Goal: Transaction & Acquisition: Purchase product/service

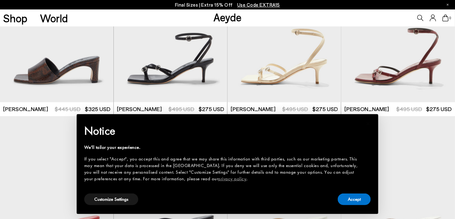
scroll to position [408, 0]
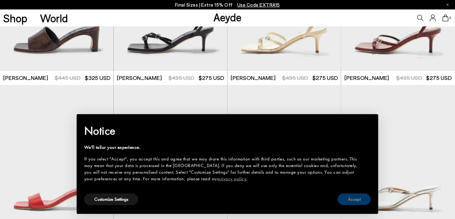
click at [354, 197] on button "Accept" at bounding box center [353, 199] width 33 height 12
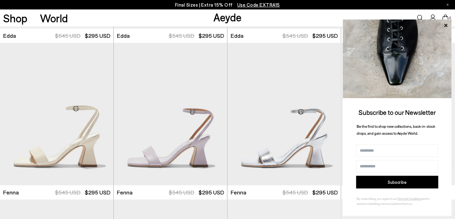
scroll to position [1444, 0]
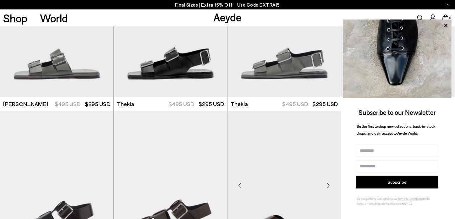
scroll to position [2072, 0]
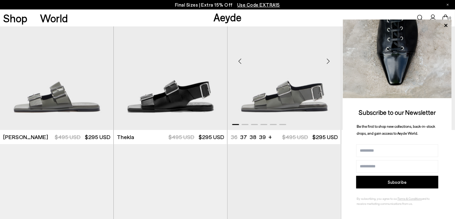
click at [279, 103] on img "1 / 6" at bounding box center [284, 58] width 114 height 143
click at [79, 105] on img "1 / 6" at bounding box center [57, 58] width 114 height 143
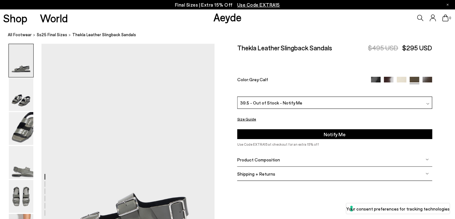
click at [270, 103] on span "39.5 - Out of Stock - Notify Me" at bounding box center [271, 102] width 62 height 7
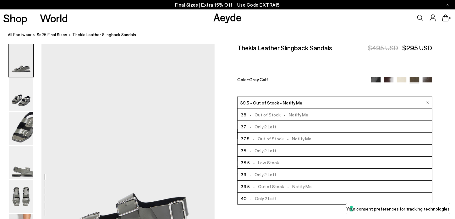
click at [265, 161] on span "- Low Stock" at bounding box center [264, 162] width 29 height 8
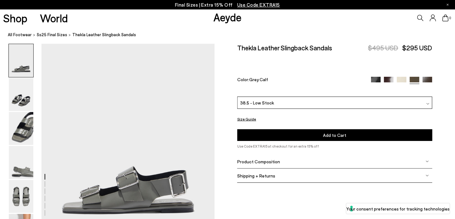
scroll to position [63, 0]
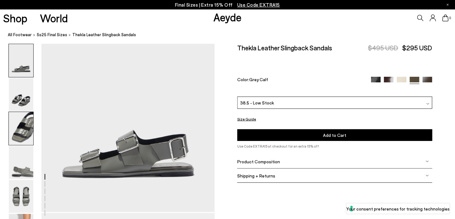
click at [28, 133] on img at bounding box center [21, 128] width 24 height 33
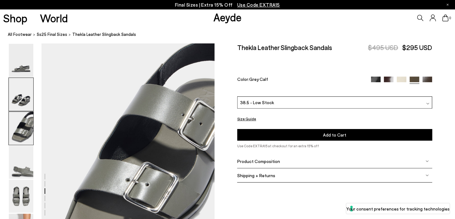
click at [24, 100] on img at bounding box center [21, 94] width 24 height 33
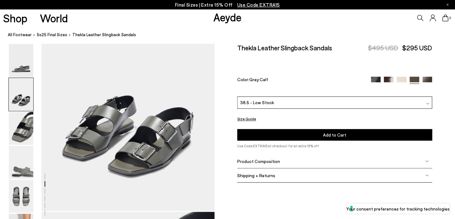
scroll to position [264, 0]
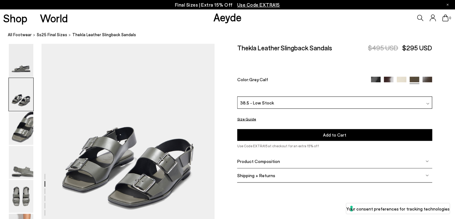
click at [388, 81] on img at bounding box center [389, 82] width 10 height 10
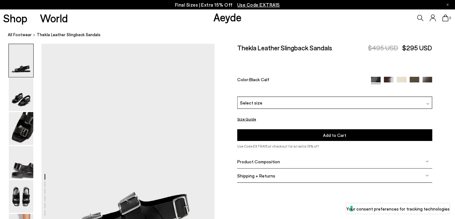
click at [279, 104] on div "Select size" at bounding box center [334, 102] width 195 height 12
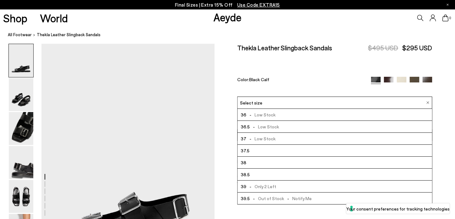
click at [298, 79] on div "Color: Black Calf" at bounding box center [300, 80] width 127 height 7
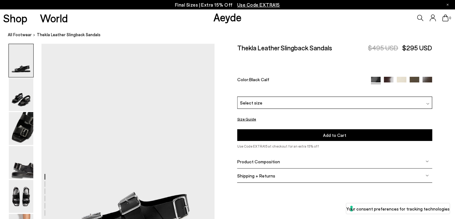
click at [424, 78] on img at bounding box center [427, 82] width 10 height 10
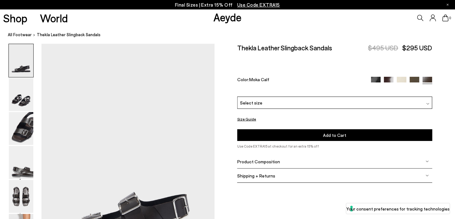
scroll to position [31, 0]
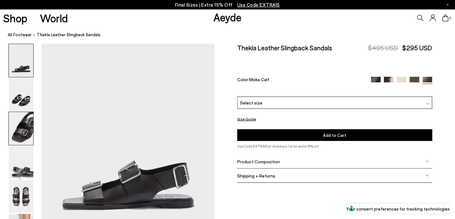
click at [22, 118] on img at bounding box center [21, 128] width 24 height 33
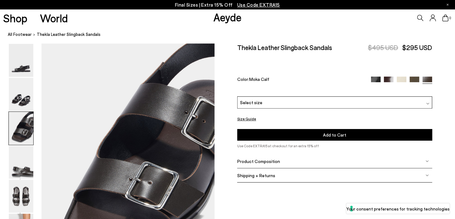
scroll to position [464, 0]
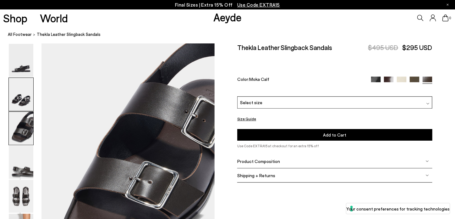
click at [23, 101] on img at bounding box center [21, 94] width 24 height 33
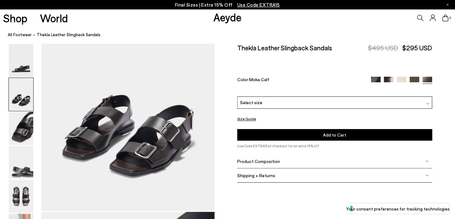
scroll to position [292, 0]
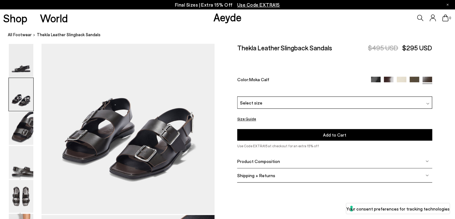
click at [251, 105] on span "Select size" at bounding box center [251, 102] width 22 height 7
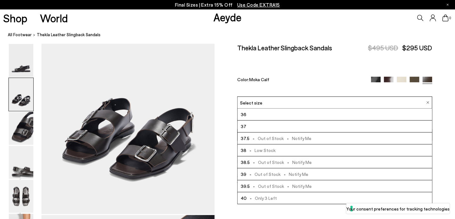
click at [413, 79] on img at bounding box center [414, 82] width 10 height 10
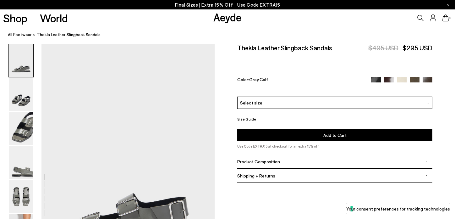
scroll to position [31, 0]
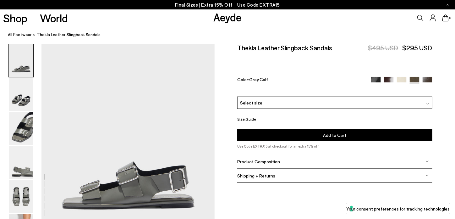
click at [400, 79] on img at bounding box center [402, 82] width 10 height 10
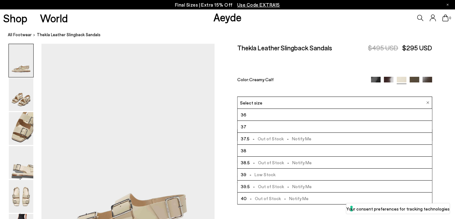
click at [389, 80] on img at bounding box center [389, 82] width 10 height 10
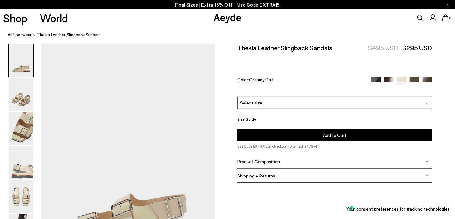
click at [389, 80] on img at bounding box center [389, 82] width 10 height 10
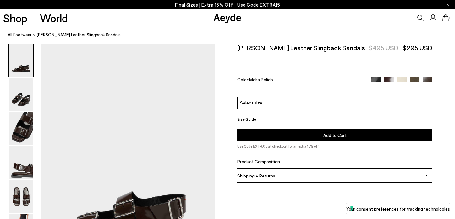
scroll to position [31, 0]
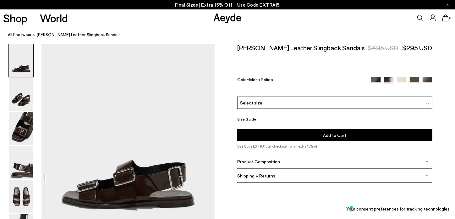
click at [372, 80] on img at bounding box center [376, 82] width 10 height 10
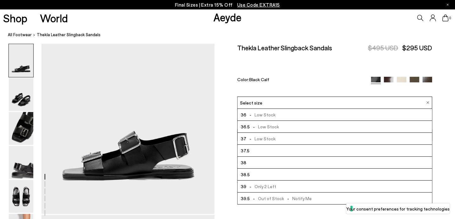
scroll to position [63, 0]
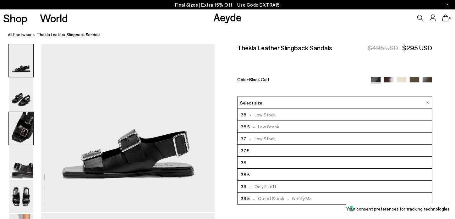
click at [30, 127] on img at bounding box center [21, 128] width 24 height 33
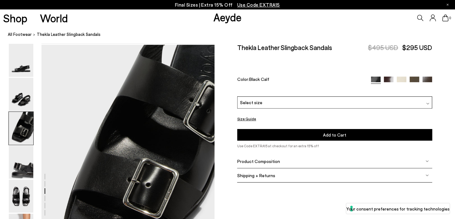
scroll to position [464, 0]
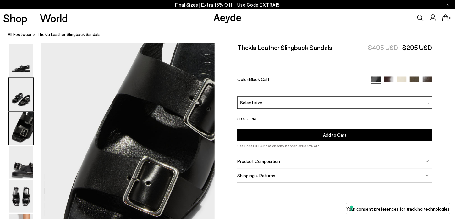
click at [25, 103] on img at bounding box center [21, 94] width 24 height 33
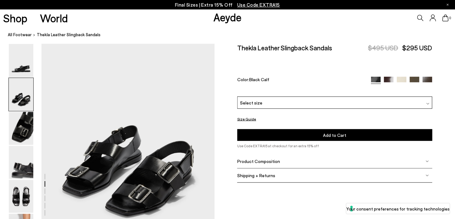
scroll to position [232, 0]
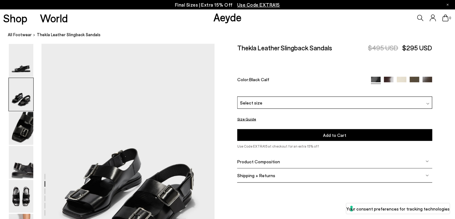
click at [426, 80] on img at bounding box center [427, 82] width 10 height 10
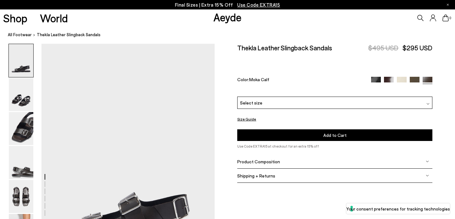
scroll to position [63, 0]
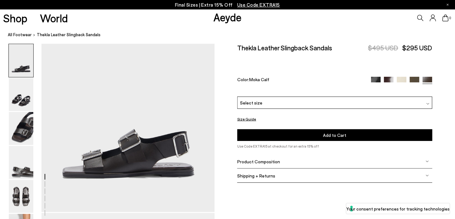
click at [298, 107] on div "Select size" at bounding box center [334, 102] width 195 height 12
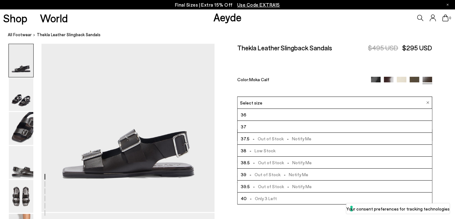
click at [415, 80] on img at bounding box center [414, 82] width 10 height 10
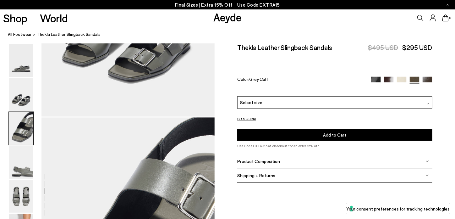
scroll to position [483, 0]
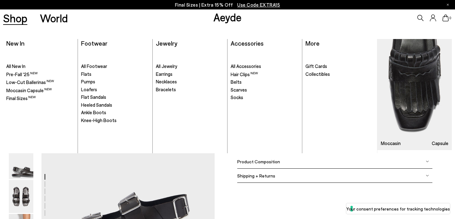
scroll to position [63, 0]
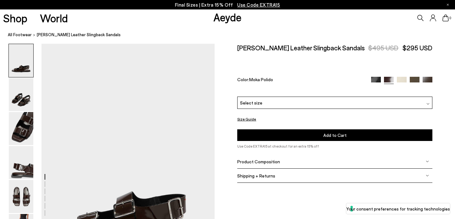
scroll to position [31, 0]
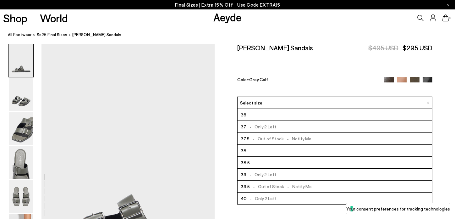
scroll to position [31, 0]
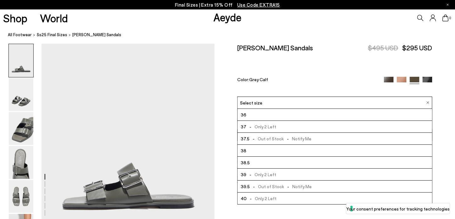
click at [317, 72] on div "Tonya Leather Sandals $495 USD $295 USD Color: Grey Calf" at bounding box center [334, 70] width 195 height 53
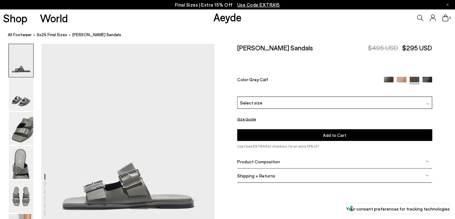
click at [388, 78] on img at bounding box center [389, 82] width 10 height 10
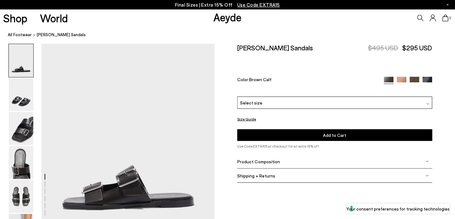
scroll to position [31, 0]
click at [242, 105] on span "Select size" at bounding box center [251, 102] width 22 height 7
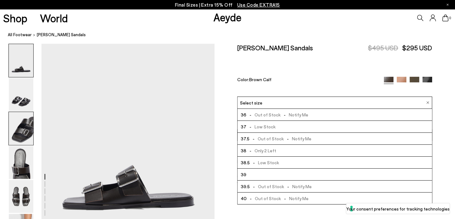
click at [29, 133] on img at bounding box center [21, 128] width 24 height 33
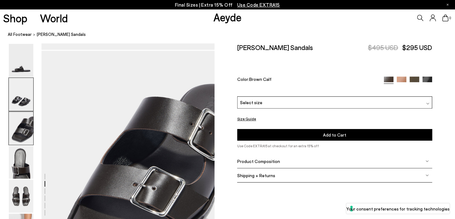
scroll to position [464, 0]
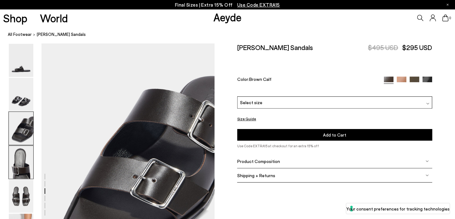
click at [21, 174] on img at bounding box center [21, 162] width 24 height 33
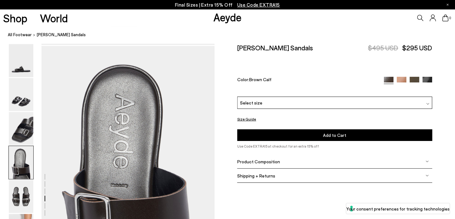
scroll to position [696, 0]
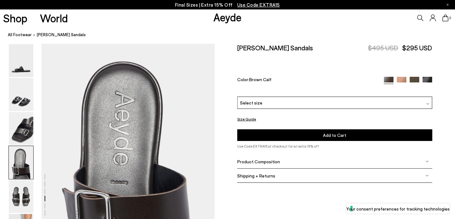
click at [398, 80] on img at bounding box center [402, 82] width 10 height 10
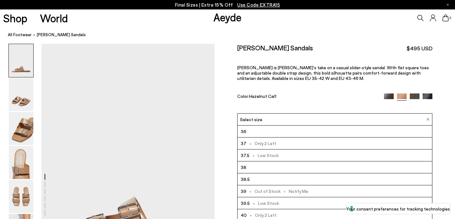
scroll to position [63, 0]
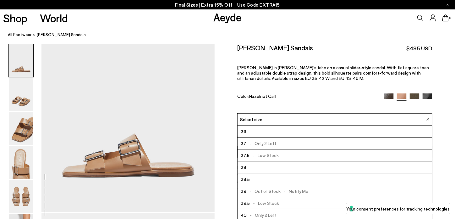
click at [251, 176] on li "38.5" at bounding box center [334, 179] width 194 height 12
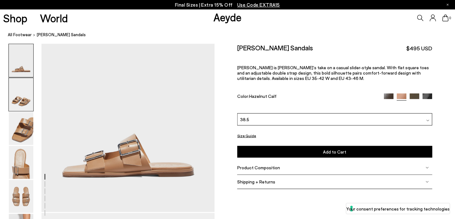
click at [26, 103] on img at bounding box center [21, 94] width 24 height 33
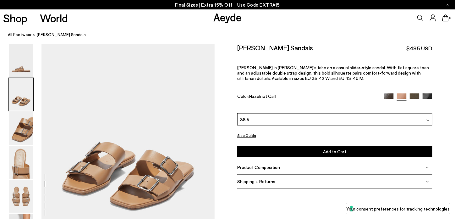
scroll to position [295, 0]
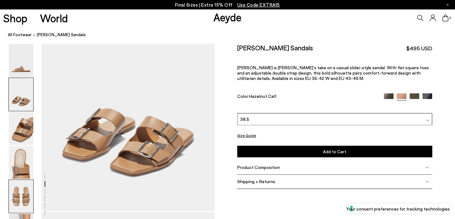
click at [23, 192] on img at bounding box center [21, 196] width 24 height 33
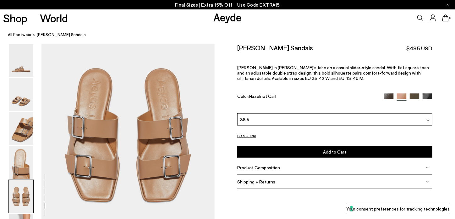
scroll to position [959, 0]
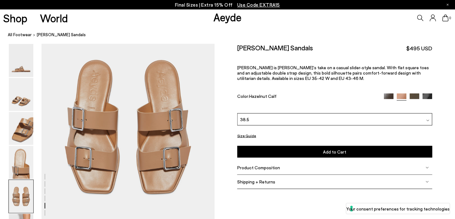
click at [311, 122] on div "38.5" at bounding box center [334, 119] width 195 height 12
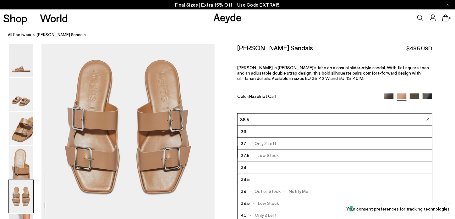
click at [414, 96] on img at bounding box center [414, 98] width 10 height 10
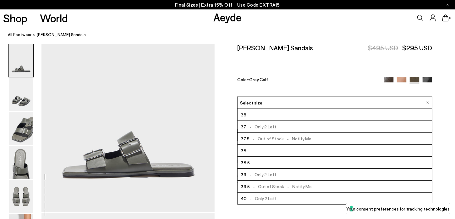
scroll to position [63, 0]
click at [427, 79] on img at bounding box center [427, 82] width 10 height 10
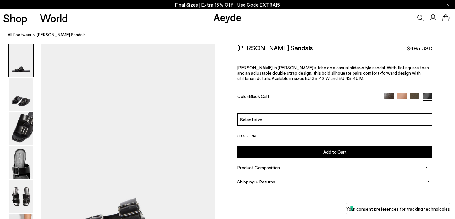
scroll to position [31, 0]
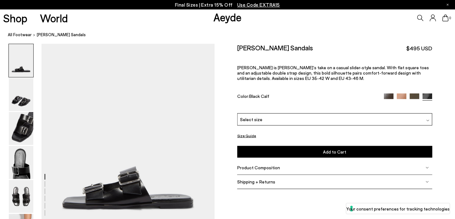
click at [268, 119] on div "Select size" at bounding box center [334, 119] width 195 height 12
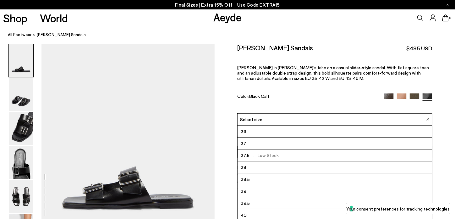
click at [392, 96] on img at bounding box center [389, 98] width 10 height 10
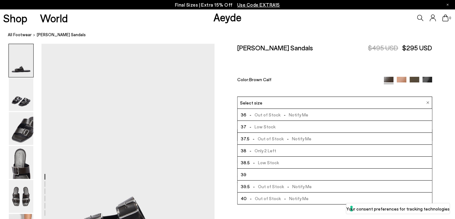
click at [269, 159] on span "- Low Stock" at bounding box center [264, 162] width 29 height 8
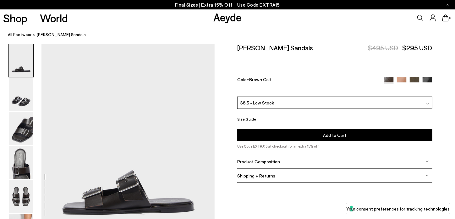
scroll to position [63, 0]
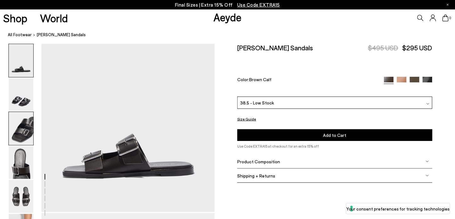
click at [30, 132] on img at bounding box center [21, 128] width 24 height 33
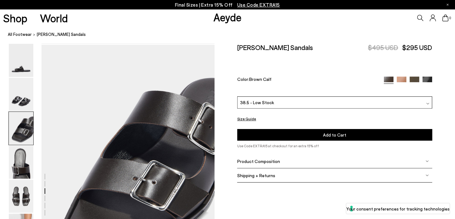
scroll to position [464, 0]
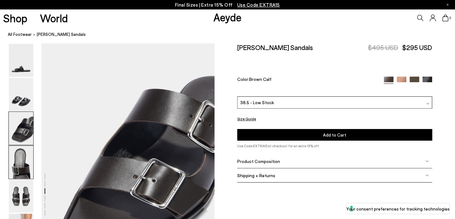
click at [24, 157] on img at bounding box center [21, 162] width 24 height 33
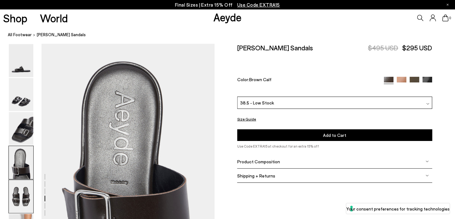
click at [27, 186] on img at bounding box center [21, 196] width 24 height 33
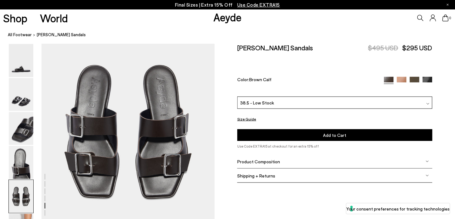
scroll to position [959, 0]
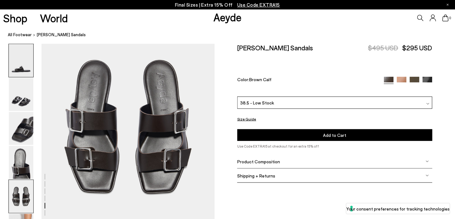
click at [17, 66] on img at bounding box center [21, 60] width 24 height 33
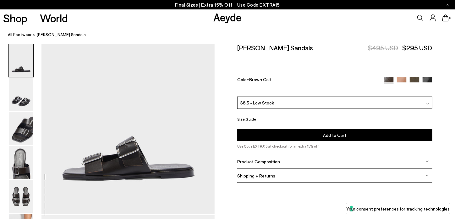
scroll to position [63, 0]
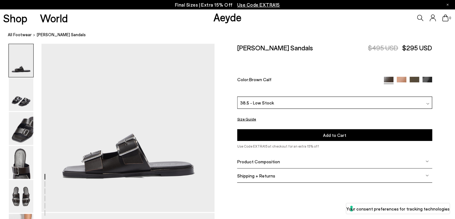
click at [279, 137] on button "Add to Cart Select a Size First" at bounding box center [334, 135] width 195 height 12
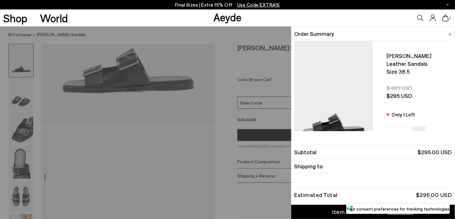
scroll to position [157, 0]
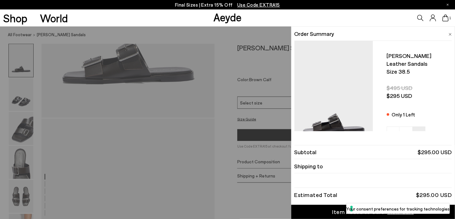
click at [339, 209] on div "Item Added to Cart" at bounding box center [357, 212] width 51 height 8
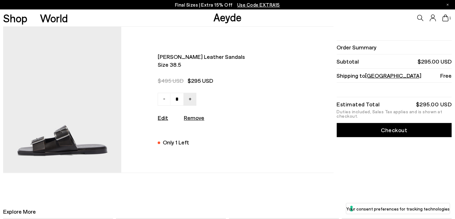
click at [372, 130] on link "Checkout" at bounding box center [394, 130] width 115 height 14
click at [349, 129] on link "Checkout" at bounding box center [394, 130] width 115 height 14
